Goal: Book appointment/travel/reservation

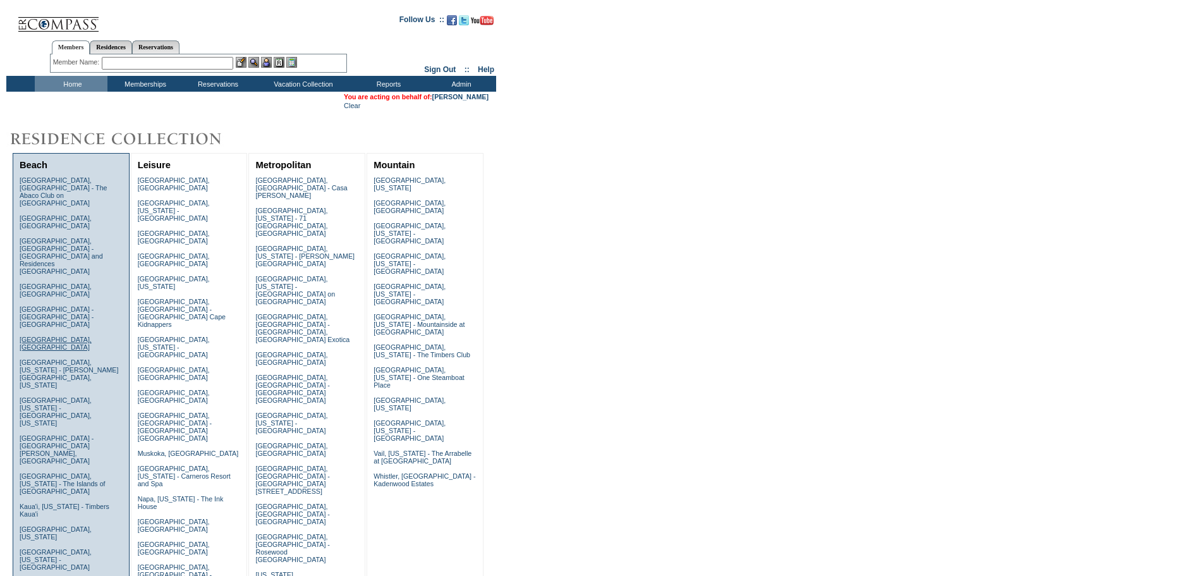
click at [76, 336] on link "Dubrovnik, Croatia" at bounding box center [56, 343] width 72 height 15
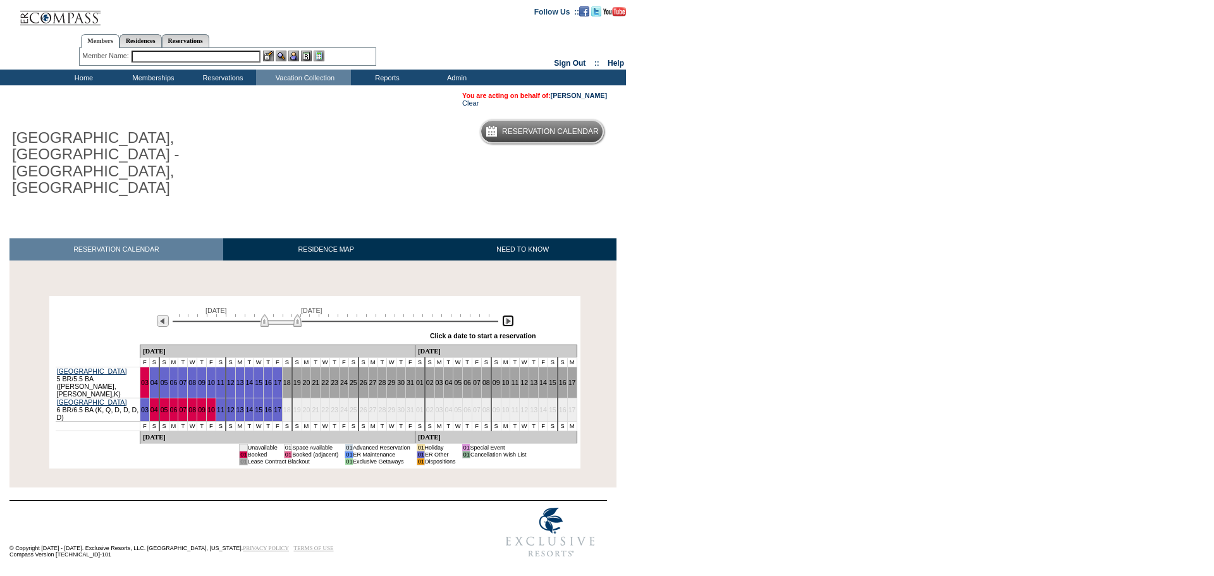
click at [506, 315] on img at bounding box center [508, 321] width 12 height 12
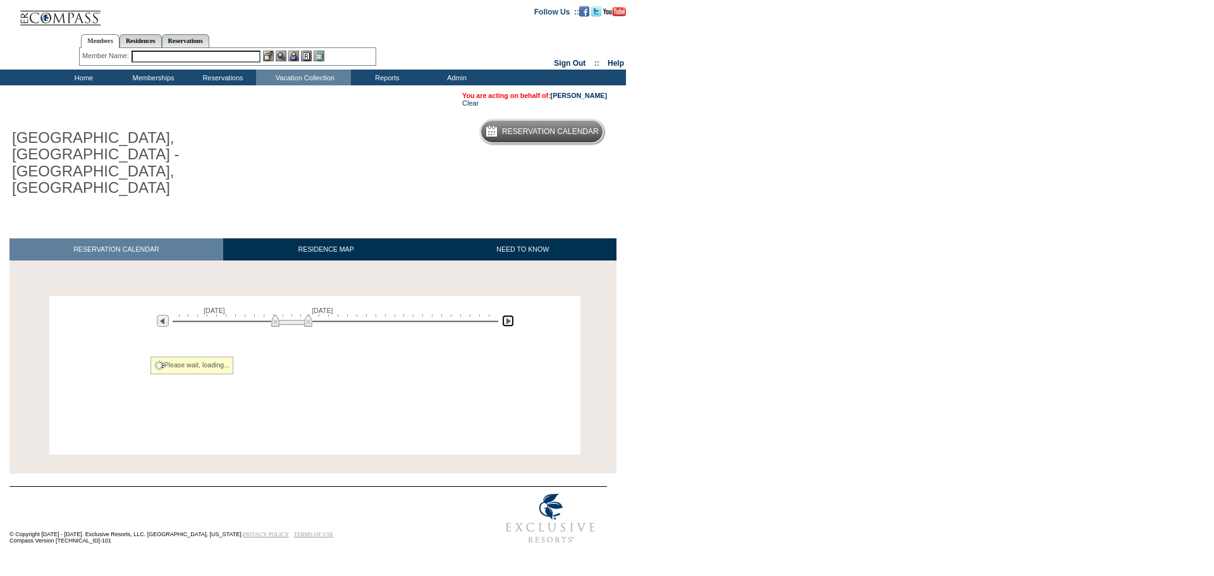
click at [506, 315] on img at bounding box center [508, 321] width 12 height 12
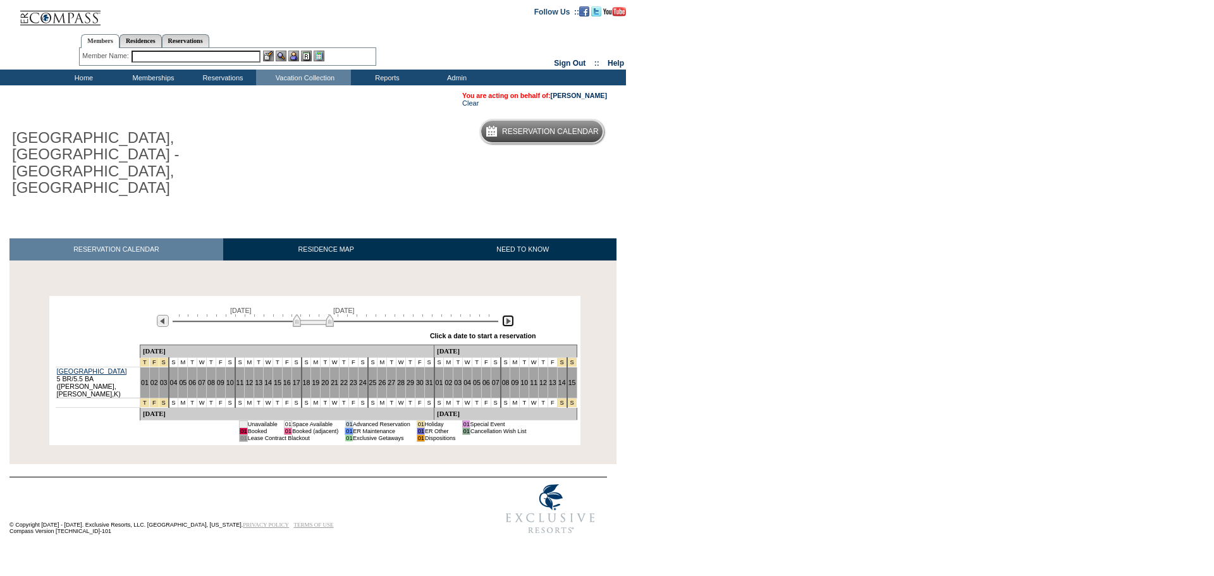
click at [506, 315] on img at bounding box center [508, 321] width 12 height 12
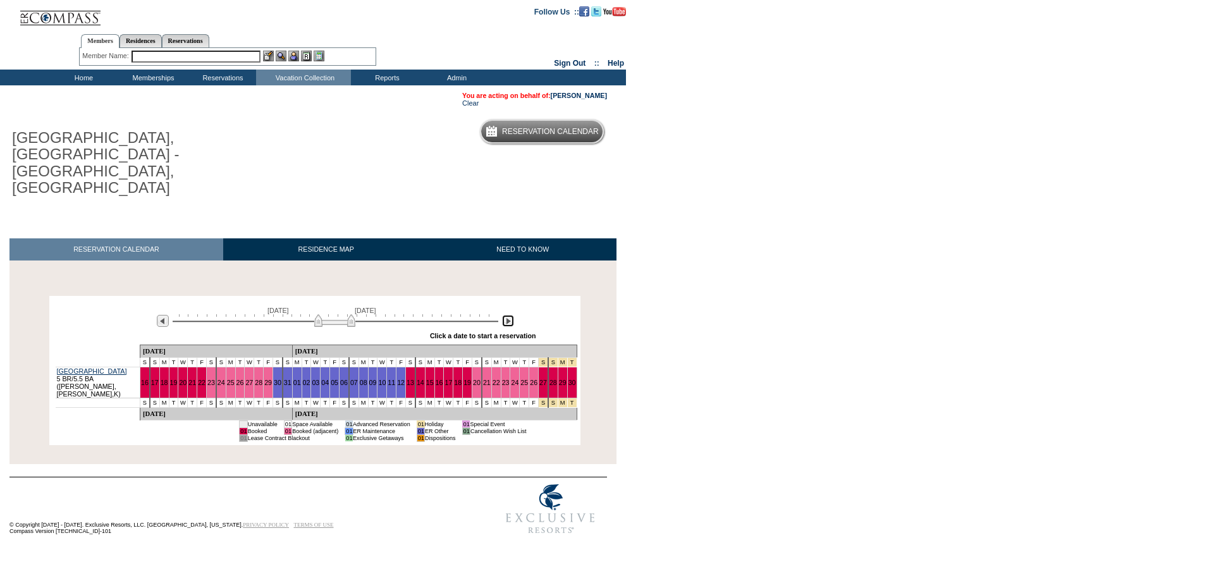
click at [506, 315] on img at bounding box center [508, 321] width 12 height 12
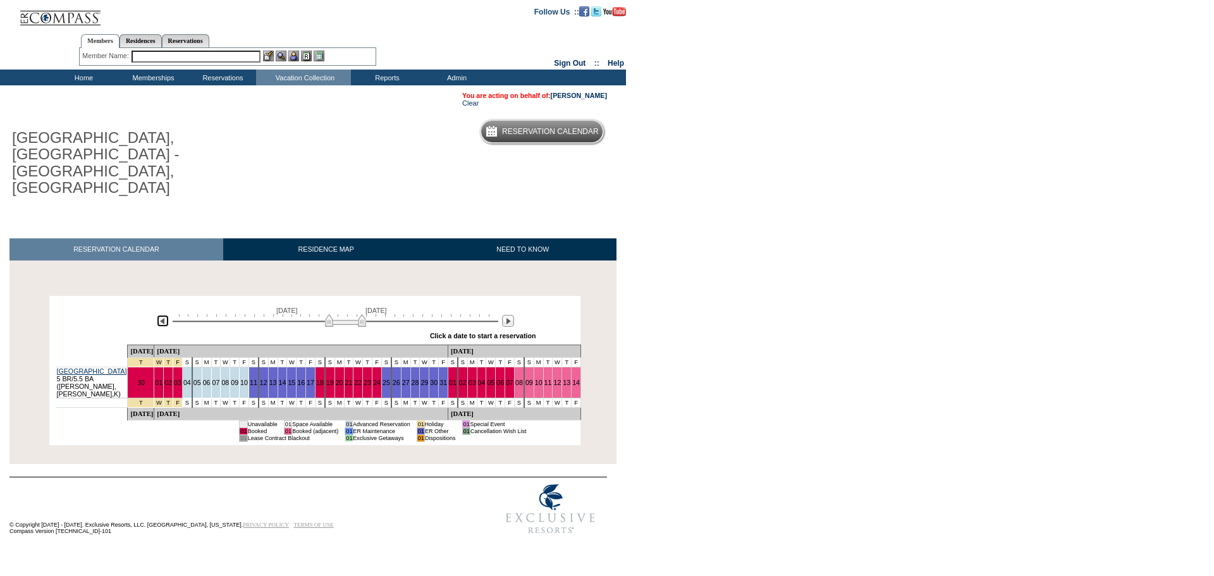
click at [166, 315] on img at bounding box center [163, 321] width 12 height 12
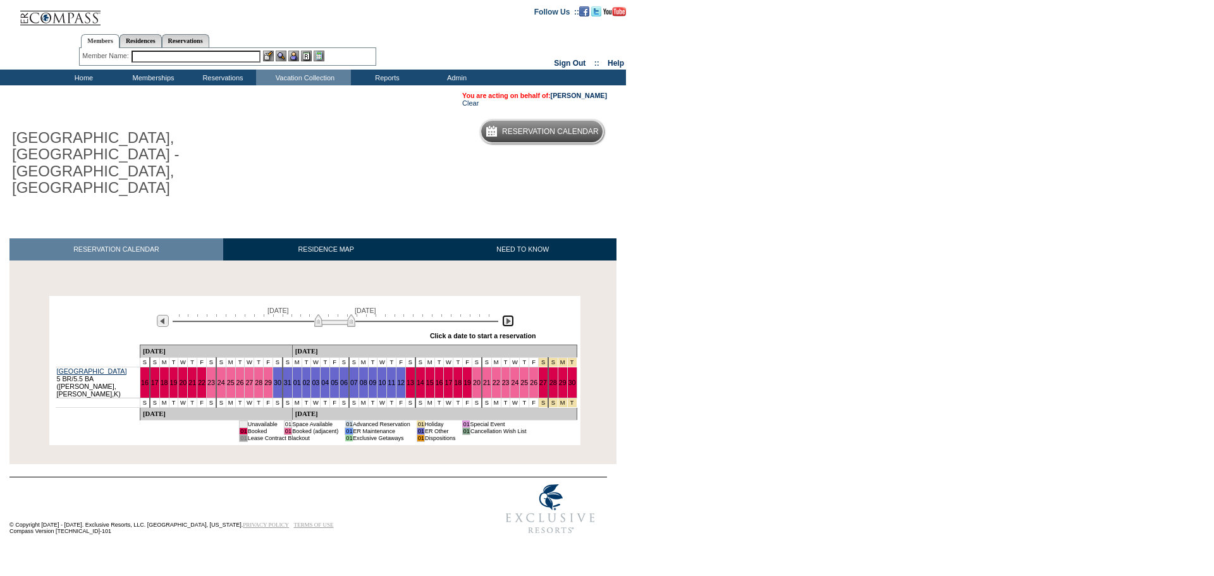
click at [512, 315] on img at bounding box center [508, 321] width 12 height 12
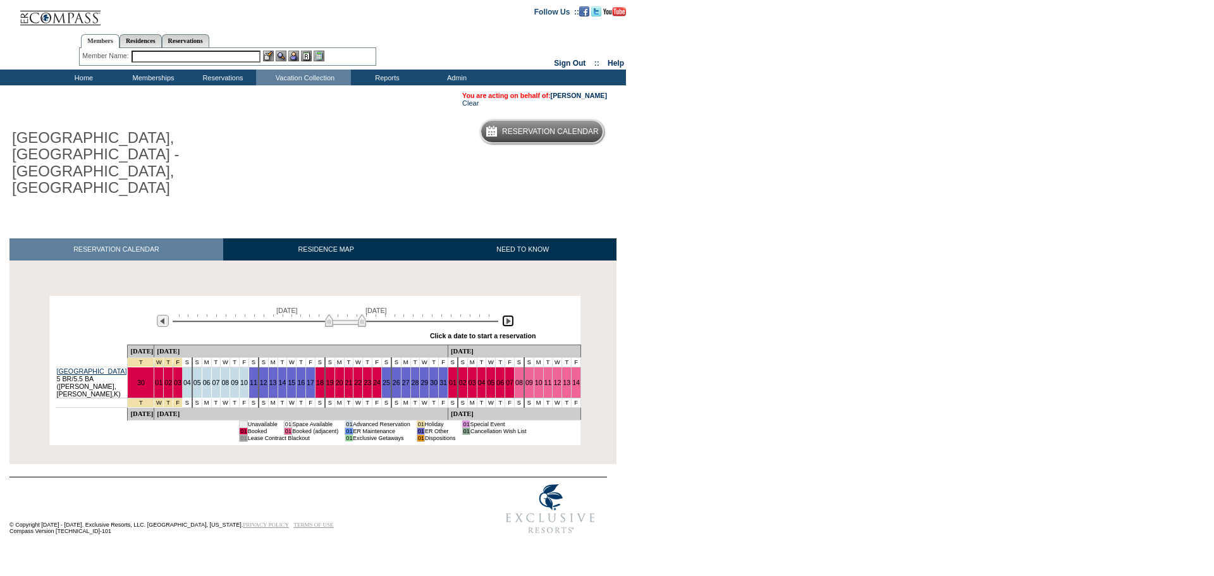
click at [507, 315] on img at bounding box center [508, 321] width 12 height 12
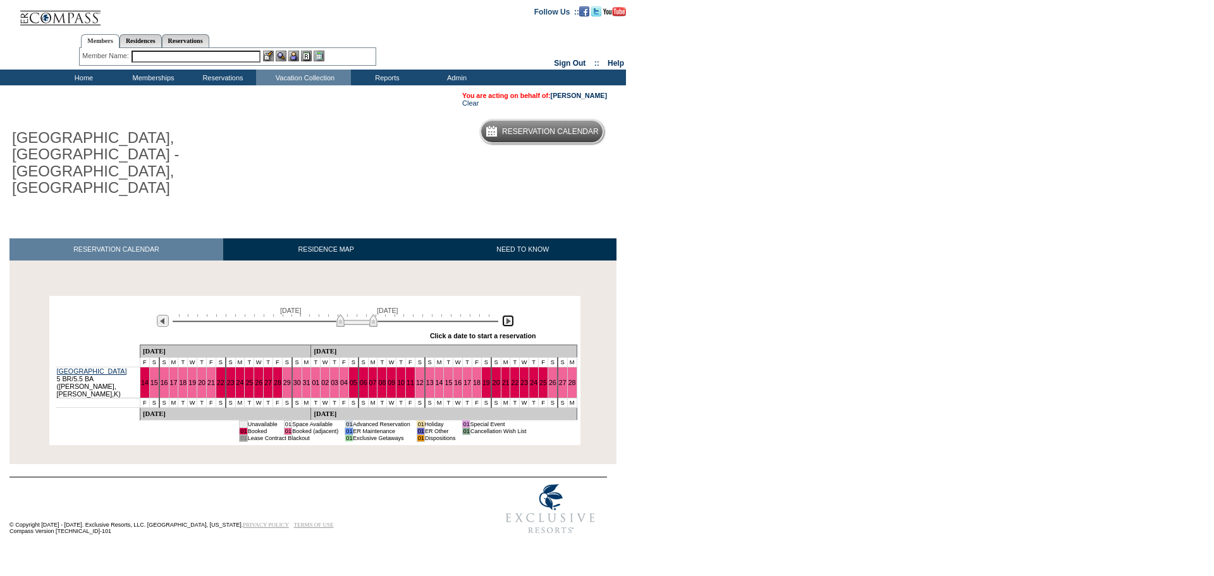
click at [507, 315] on img at bounding box center [508, 321] width 12 height 12
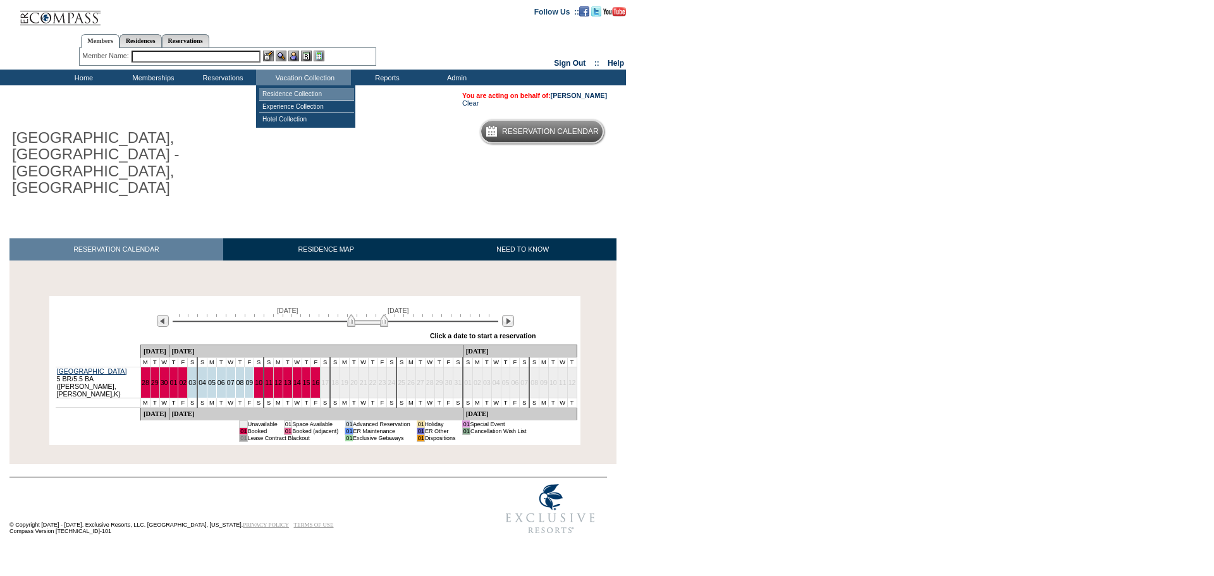
click at [306, 93] on td "Residence Collection" at bounding box center [306, 94] width 95 height 13
